Goal: Information Seeking & Learning: Learn about a topic

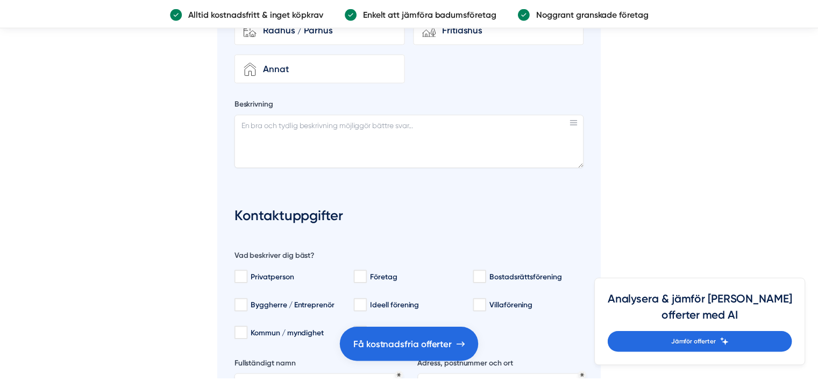
scroll to position [2743, 0]
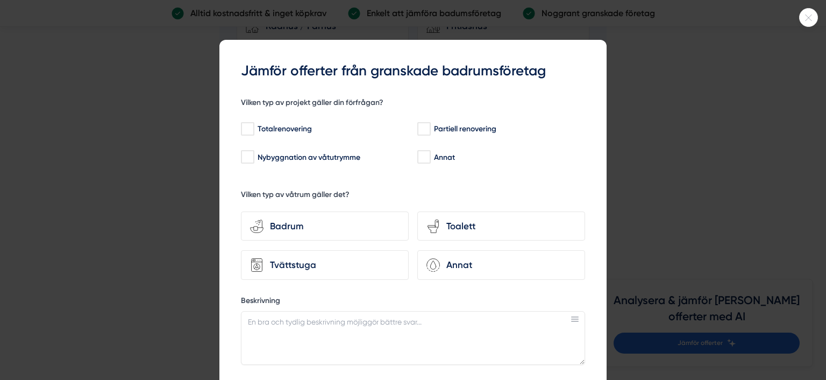
click at [809, 22] on div at bounding box center [808, 17] width 19 height 19
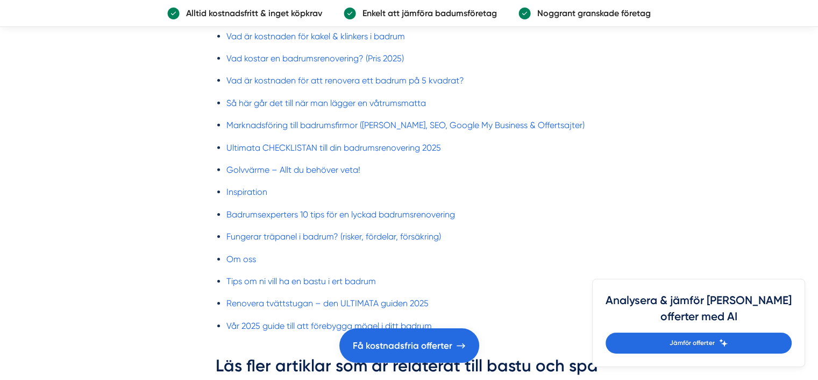
scroll to position [3442, 0]
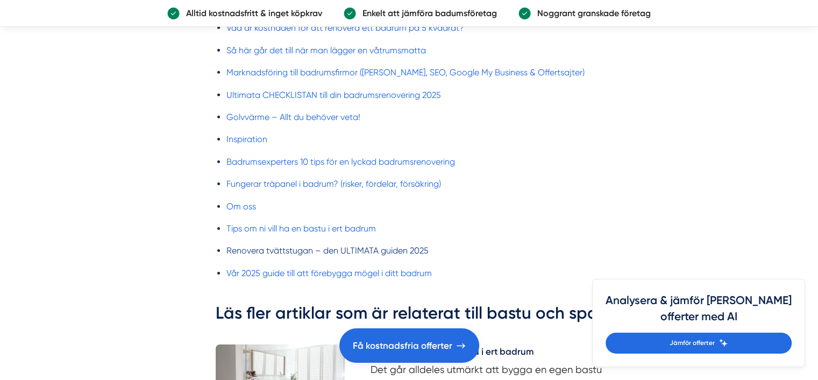
click at [291, 245] on link "Renovera tvättstugan – den ULTIMATA guiden 2025" at bounding box center [327, 250] width 202 height 10
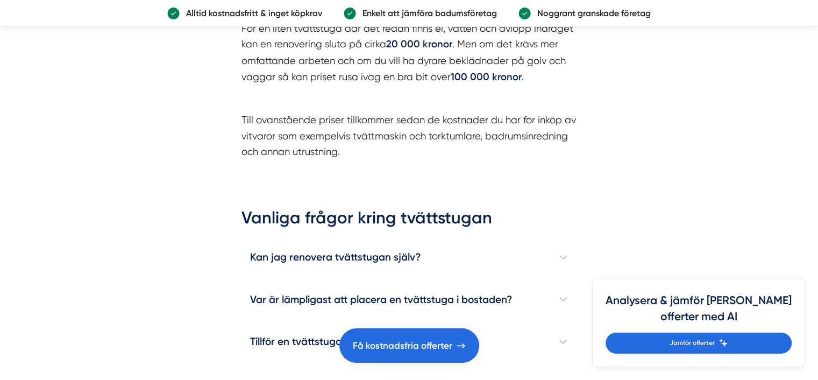
scroll to position [3173, 0]
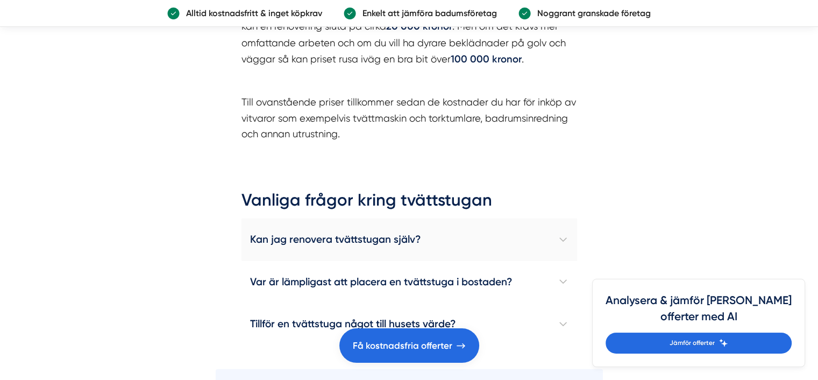
click at [560, 232] on h4 "Kan jag renovera tvättstugan själv?" at bounding box center [410, 239] width 336 height 42
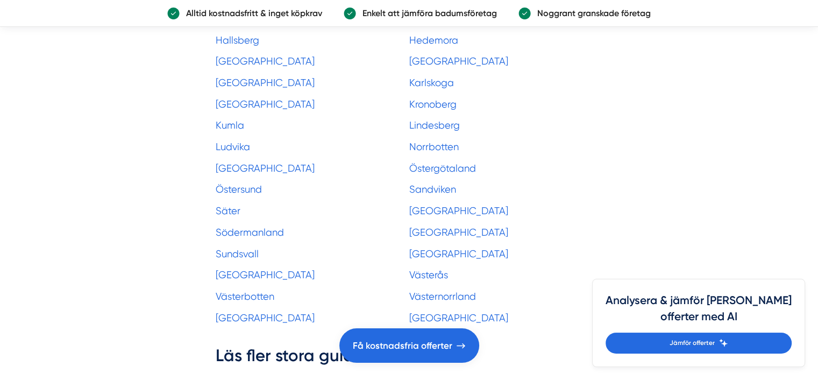
scroll to position [4948, 0]
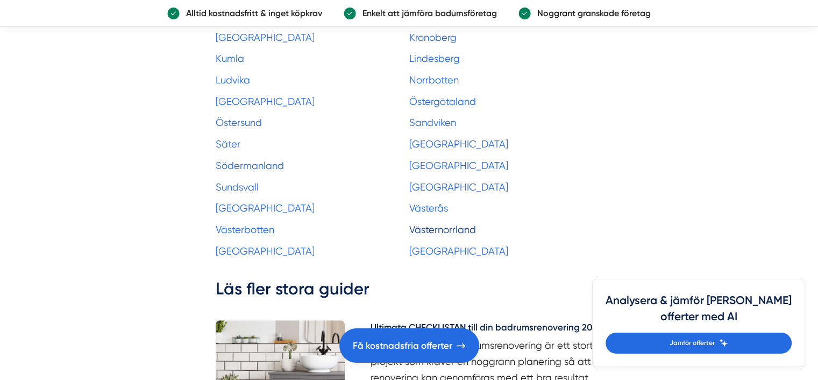
click at [448, 224] on link "Västernorrland" at bounding box center [442, 229] width 67 height 11
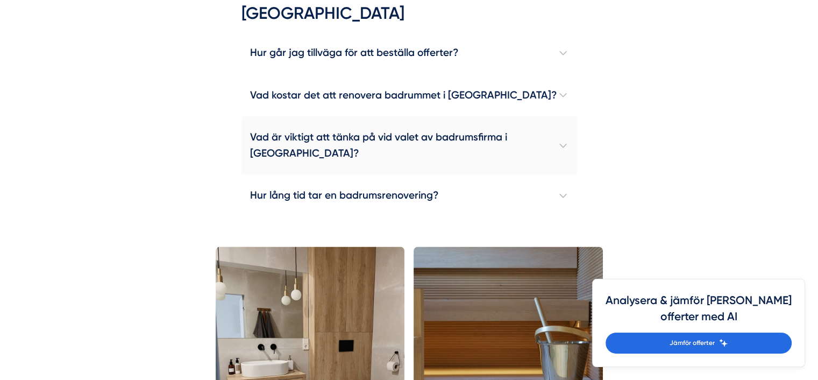
scroll to position [1721, 0]
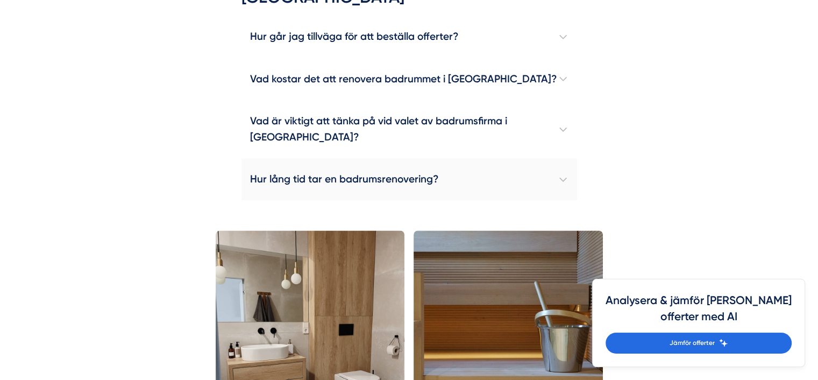
click at [569, 175] on h4 "Hur lång tid tar en badrumsrenovering?" at bounding box center [410, 179] width 336 height 42
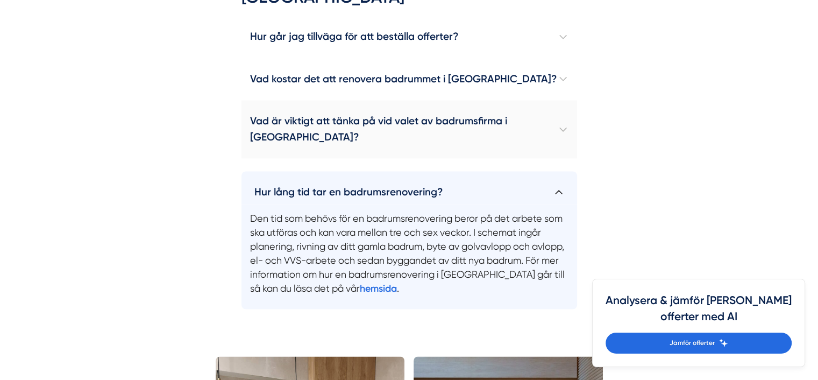
click at [564, 127] on h4 "Vad är viktigt att tänka på vid valet av badrumsfirma i Västernorrland?" at bounding box center [410, 129] width 336 height 58
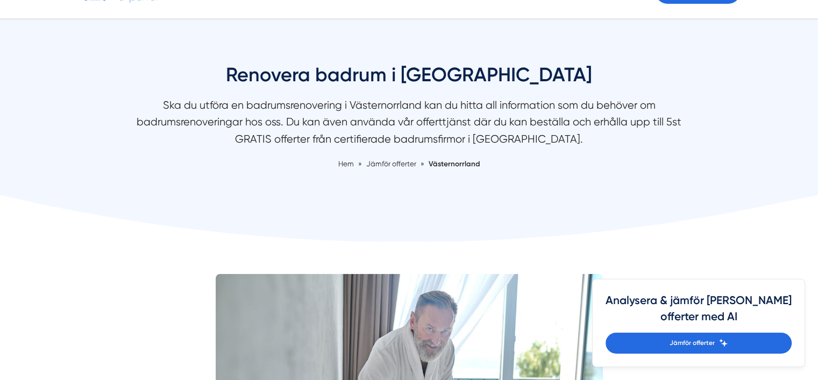
scroll to position [0, 0]
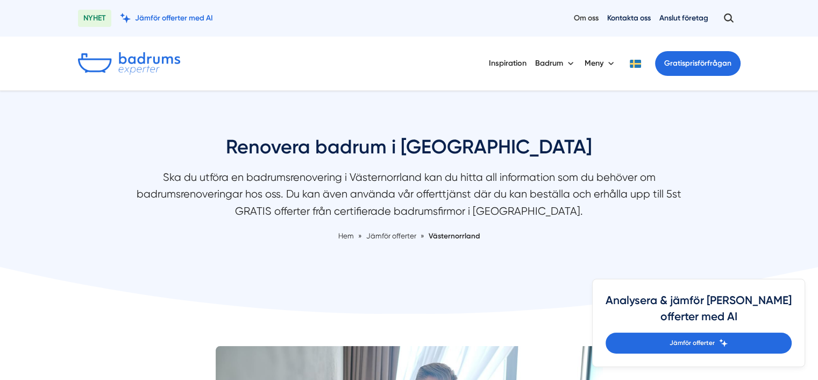
click at [577, 16] on link "Om oss" at bounding box center [586, 18] width 25 height 10
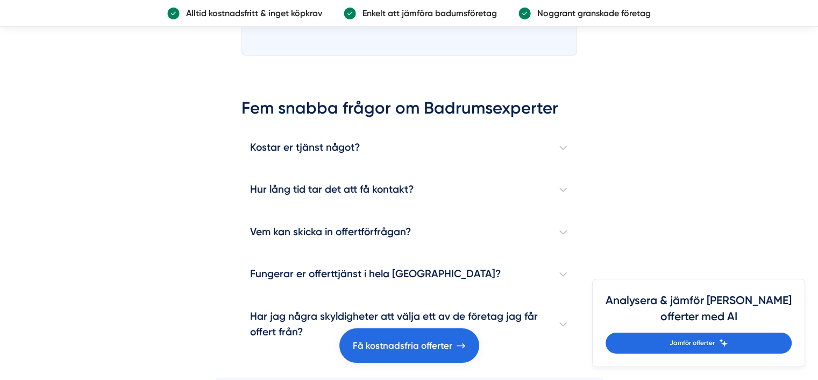
scroll to position [1560, 0]
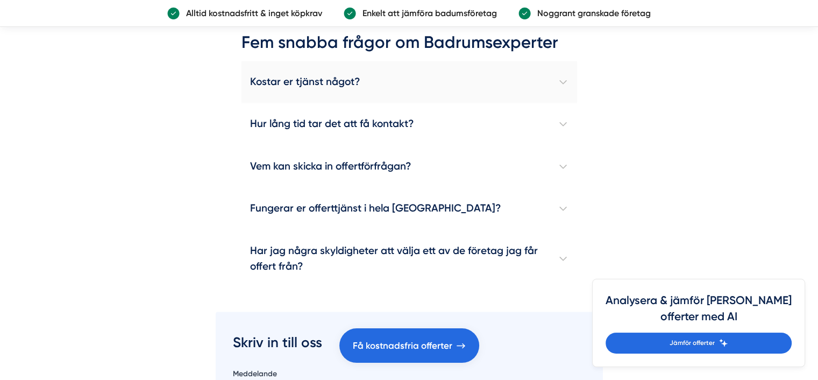
click at [567, 77] on h4 "Kostar er tjänst något?" at bounding box center [410, 82] width 336 height 42
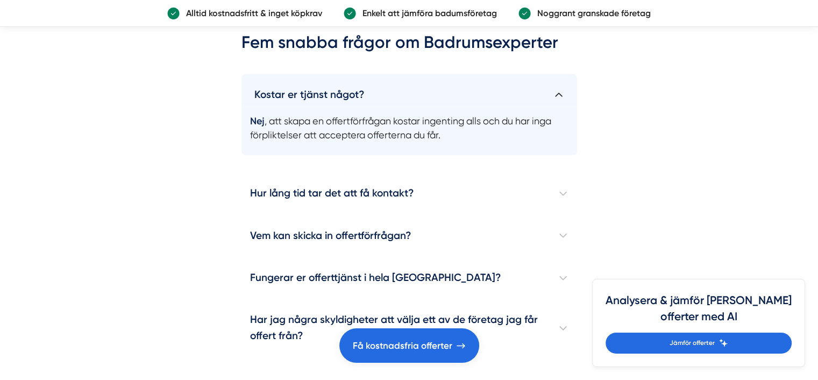
scroll to position [1614, 0]
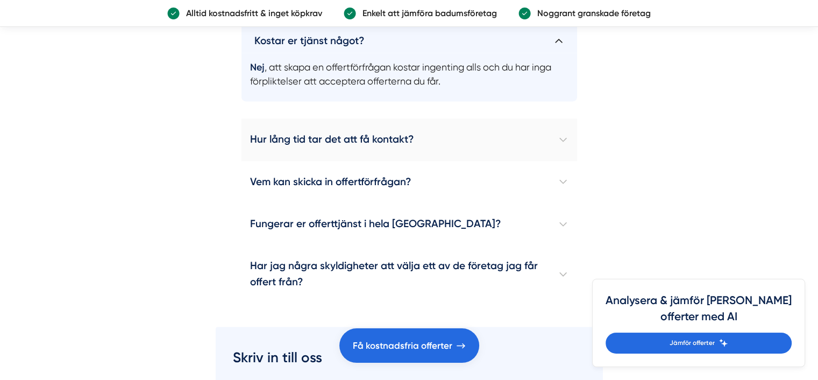
click at [565, 135] on h4 "Hur lång tid tar det att få kontakt?" at bounding box center [410, 139] width 336 height 42
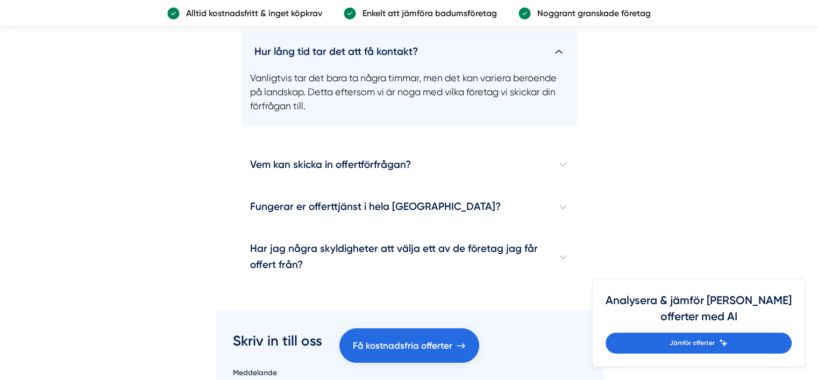
scroll to position [1667, 0]
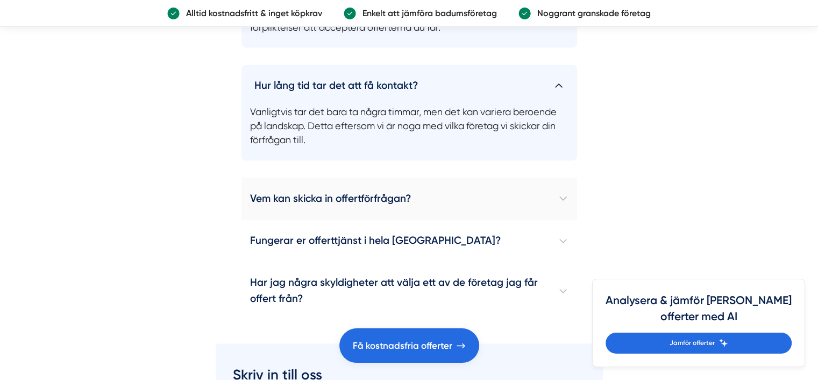
click at [563, 192] on h4 "Vem kan skicka in offertförfrågan?" at bounding box center [410, 198] width 336 height 42
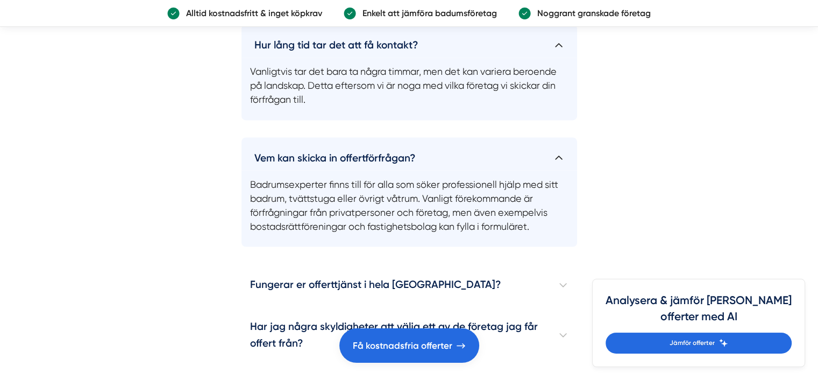
scroll to position [1775, 0]
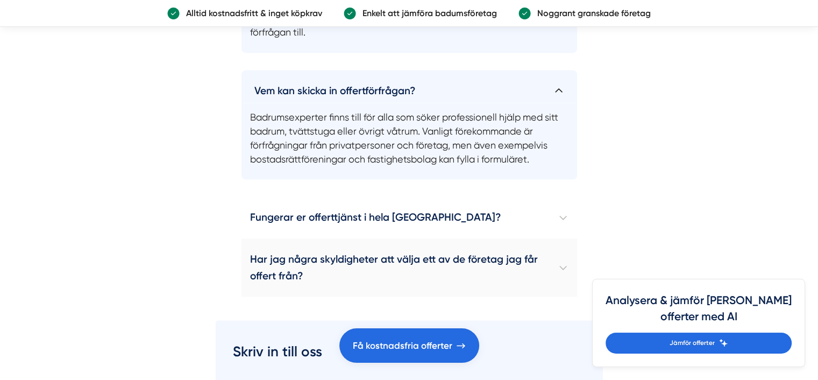
click at [560, 262] on h4 "Har jag några skyldigheter att välja ett av de företag jag får offert från?" at bounding box center [410, 267] width 336 height 58
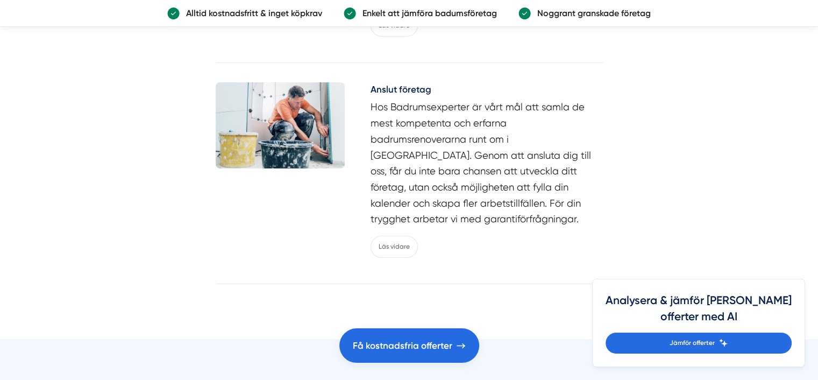
scroll to position [3711, 0]
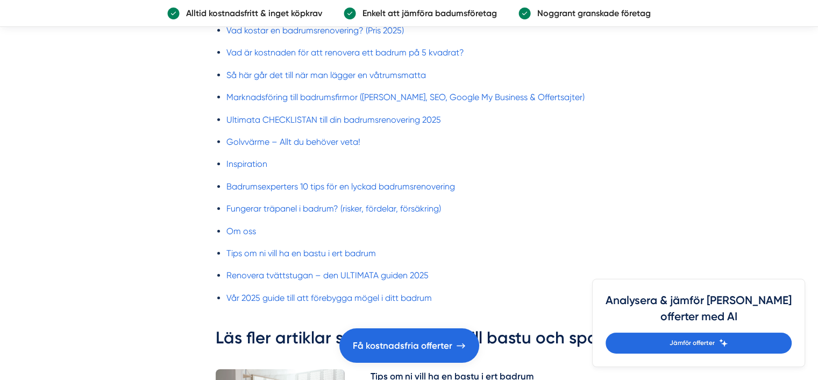
scroll to position [3442, 0]
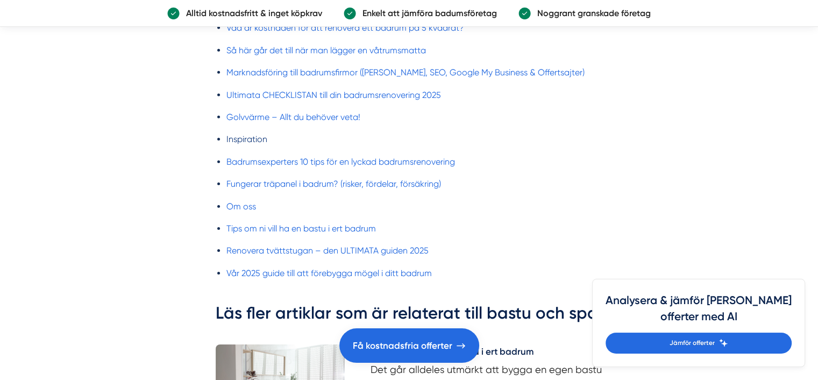
click at [233, 134] on link "Inspiration" at bounding box center [246, 139] width 41 height 10
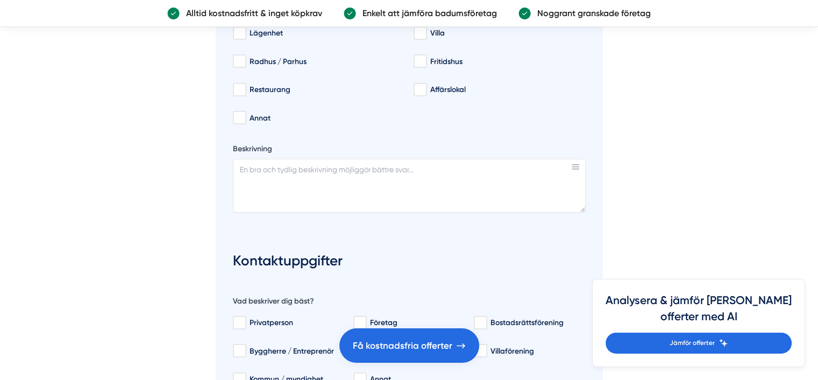
scroll to position [4411, 0]
